Goal: Use online tool/utility

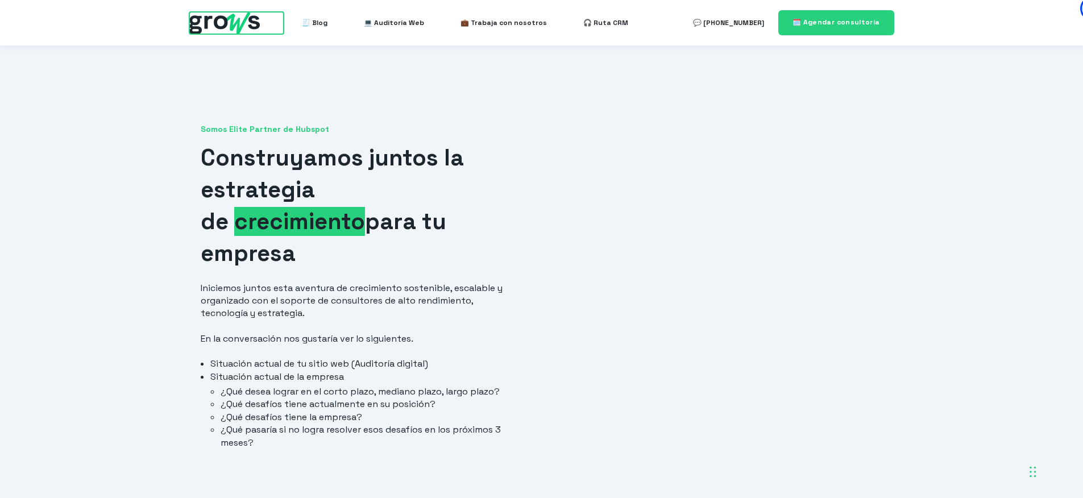
click at [242, 19] on img at bounding box center [224, 23] width 71 height 22
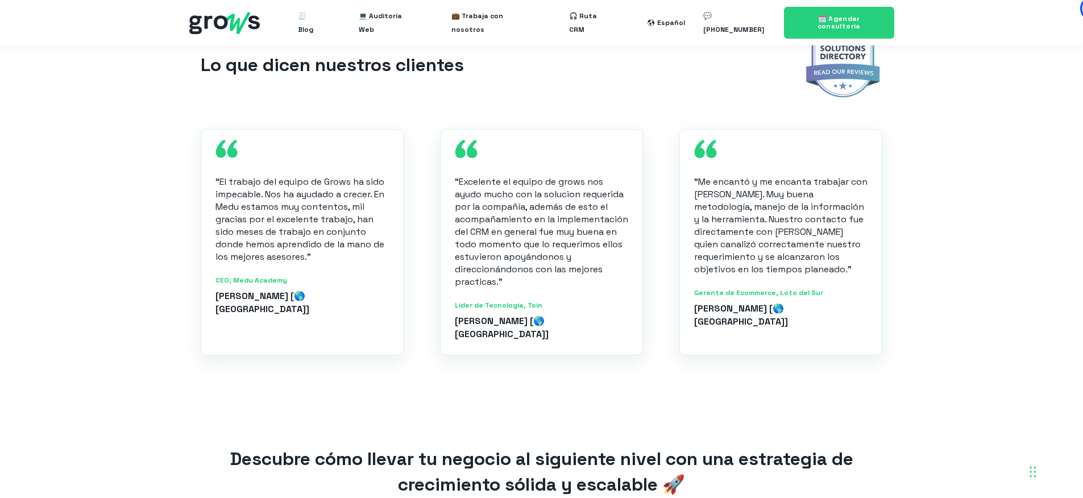
scroll to position [1259, 0]
click at [393, 25] on span "💻 Auditoría Web" at bounding box center [387, 23] width 56 height 36
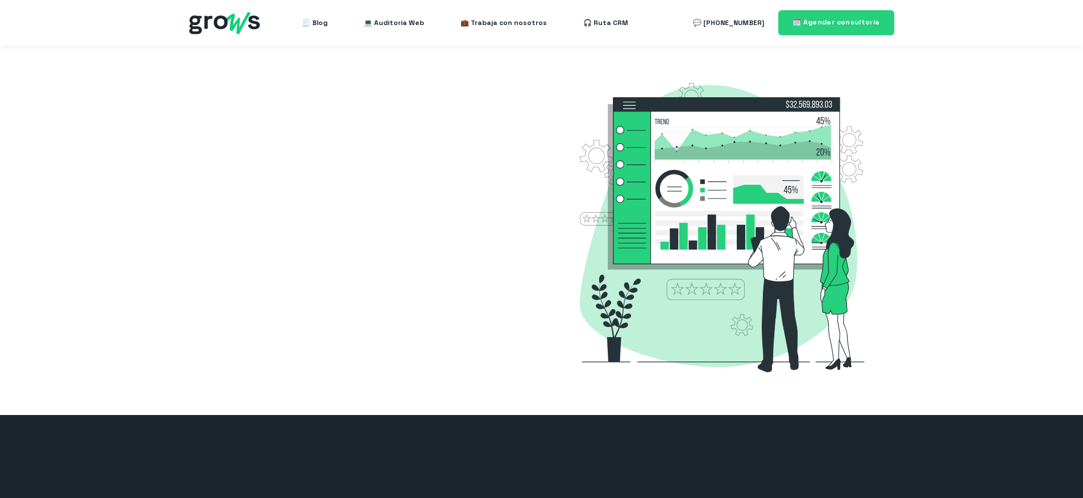
select select "MX"
